Goal: Transaction & Acquisition: Purchase product/service

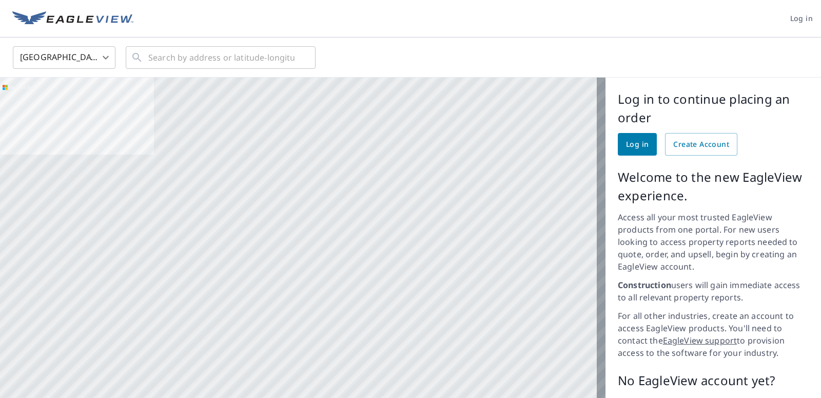
click at [632, 147] on span "Log in" at bounding box center [637, 144] width 23 height 13
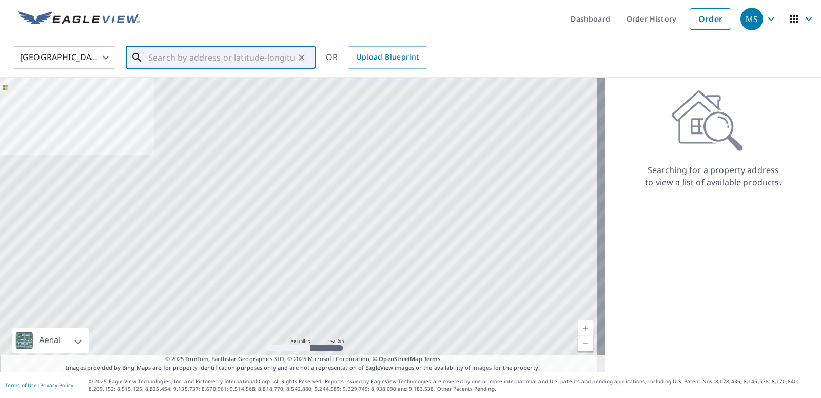
click at [177, 58] on input "text" at bounding box center [221, 57] width 146 height 29
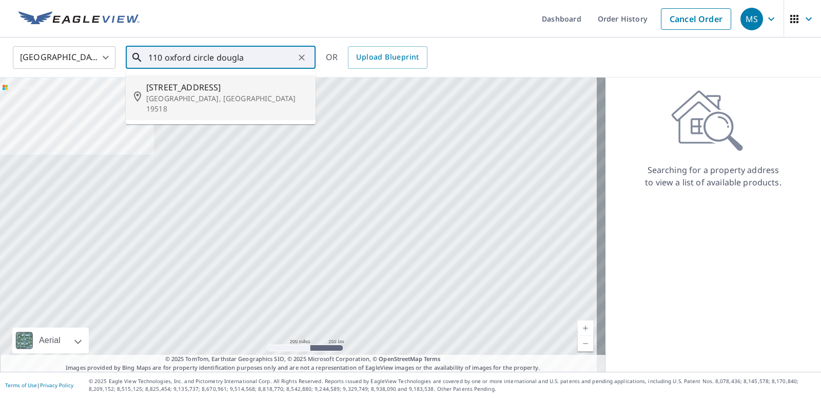
click at [174, 88] on span "110 Oxford Cir" at bounding box center [226, 87] width 161 height 12
type input "110 Oxford Cir Douglassville, PA 19518"
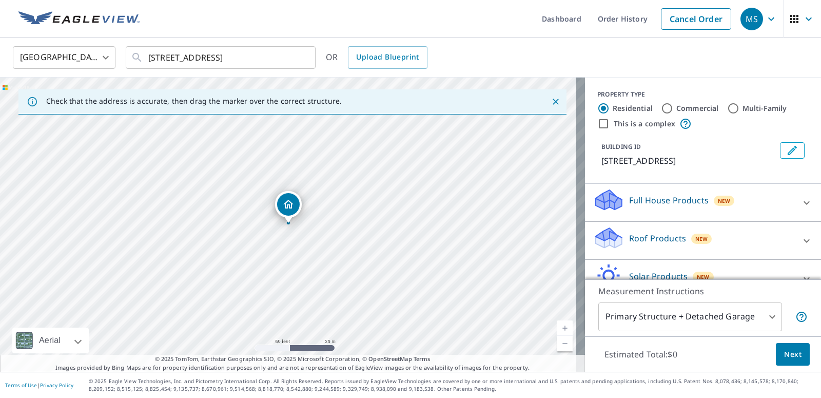
click at [644, 242] on p "Roof Products" at bounding box center [657, 238] width 57 height 12
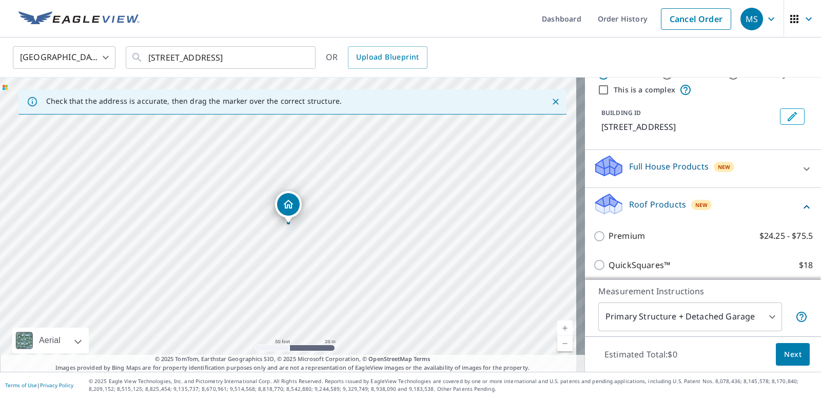
scroll to position [68, 0]
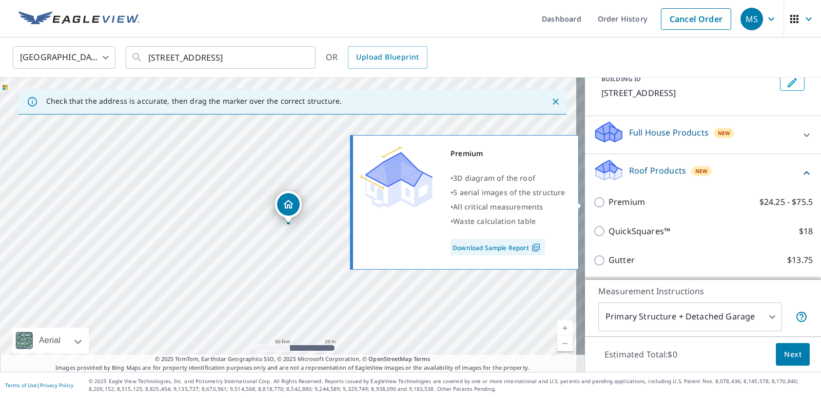
click at [593, 204] on input "Premium $24.25 - $75.5" at bounding box center [600, 202] width 15 height 12
checkbox input "true"
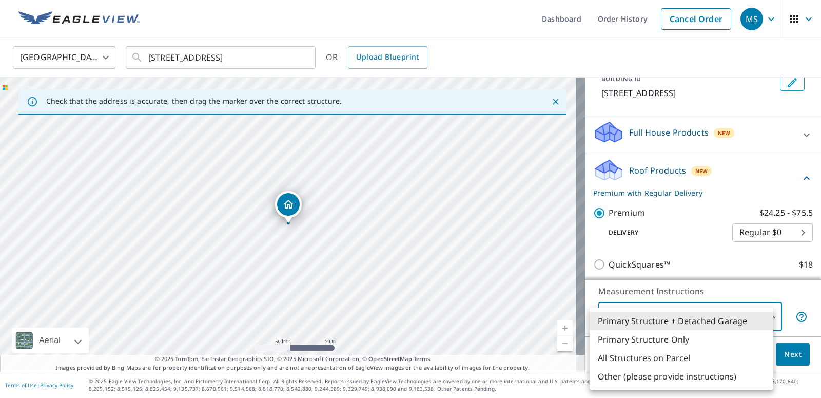
click at [764, 314] on body "MS MS Dashboard Order History Cancel Order MS United States US ​ 110 Oxford Cir…" at bounding box center [410, 199] width 821 height 398
click at [684, 341] on li "Primary Structure Only" at bounding box center [682, 339] width 184 height 18
type input "2"
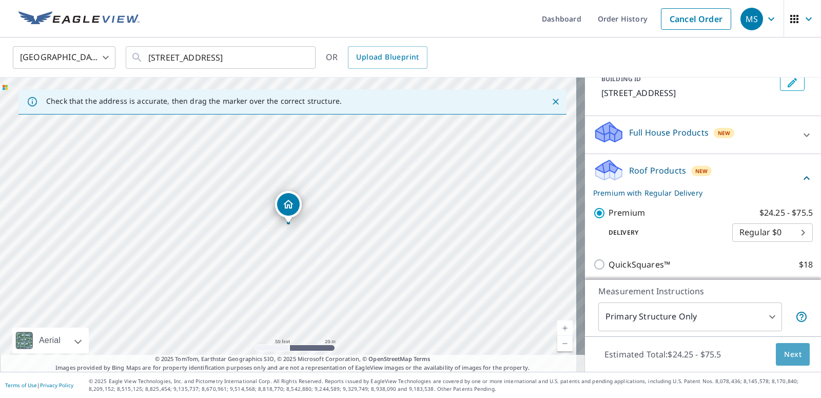
click at [784, 357] on span "Next" at bounding box center [792, 354] width 17 height 13
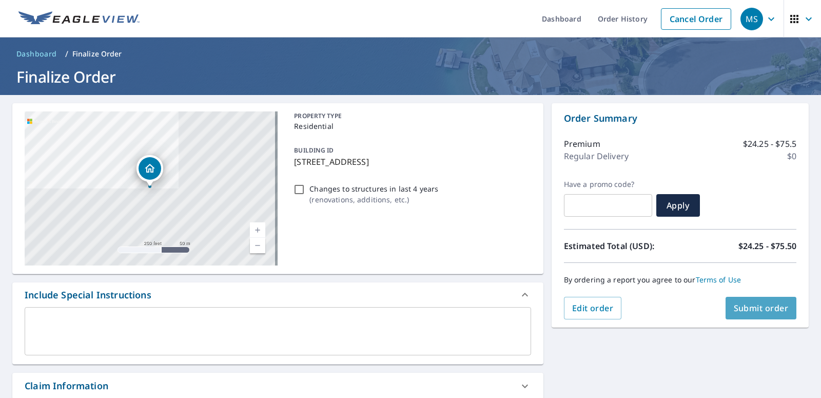
click at [746, 307] on span "Submit order" at bounding box center [761, 307] width 55 height 11
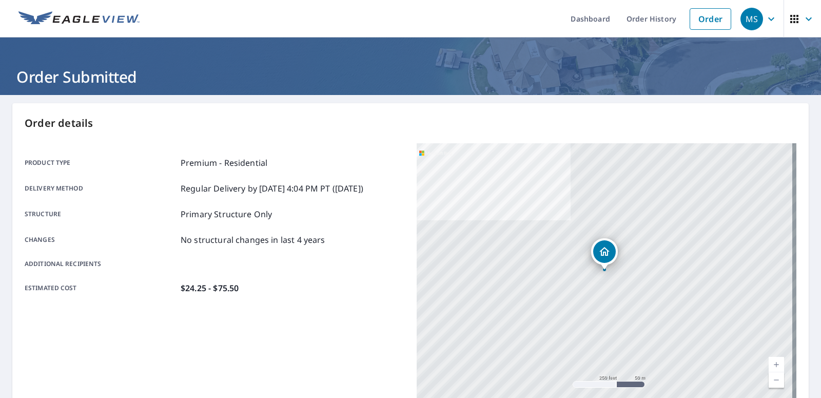
scroll to position [206, 0]
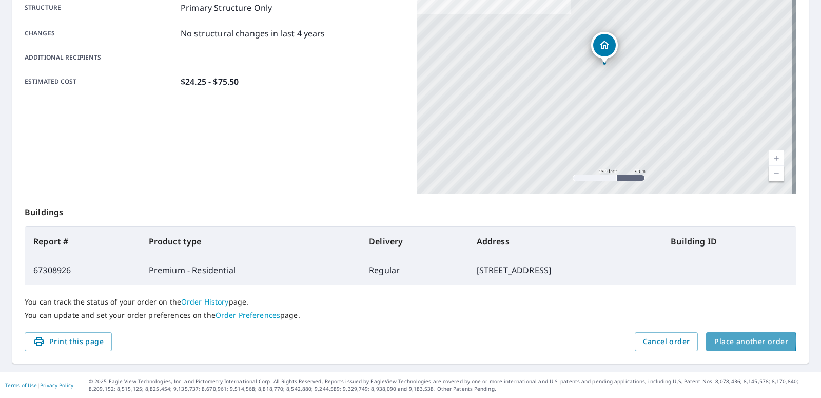
click at [714, 340] on span "Place another order" at bounding box center [751, 341] width 74 height 13
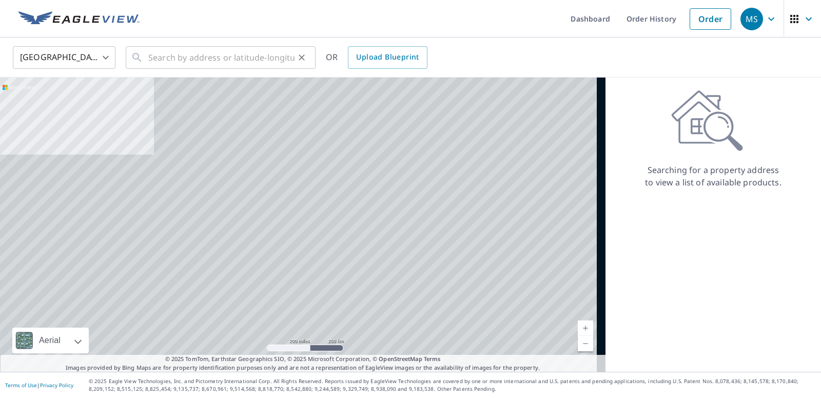
drag, startPoint x: 321, startPoint y: 31, endPoint x: 297, endPoint y: 48, distance: 29.9
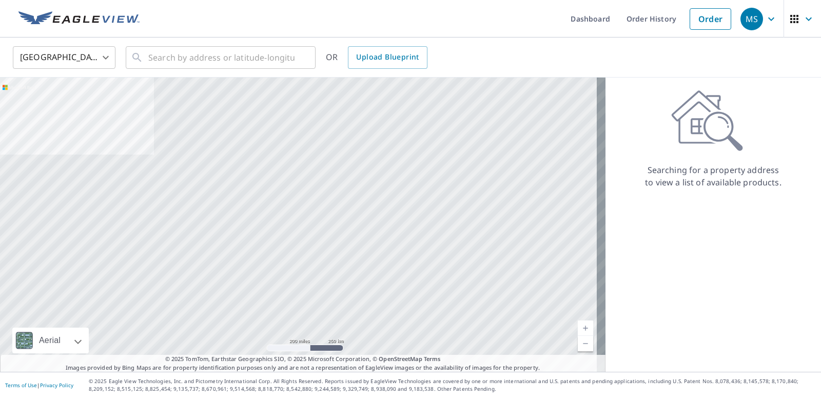
drag, startPoint x: 721, startPoint y: 342, endPoint x: 722, endPoint y: 328, distance: 13.4
click at [720, 334] on div "Searching for a property address to view a list of available products." at bounding box center [714, 224] width 216 height 294
drag, startPoint x: 722, startPoint y: 328, endPoint x: 717, endPoint y: 320, distance: 9.4
click at [716, 319] on div "Searching for a property address to view a list of available products." at bounding box center [714, 224] width 216 height 294
click at [718, 320] on div "Searching for a property address to view a list of available products." at bounding box center [714, 224] width 216 height 294
